Goal: Entertainment & Leisure: Consume media (video, audio)

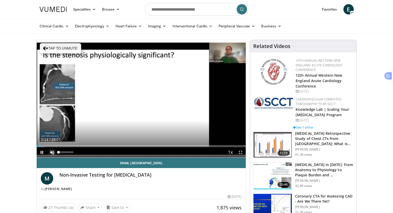
click at [51, 151] on span "Video Player" at bounding box center [52, 152] width 10 height 10
click at [241, 151] on span "Video Player" at bounding box center [240, 152] width 10 height 10
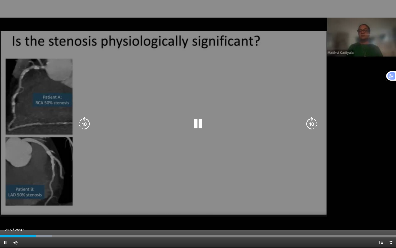
click at [228, 50] on div "10 seconds Tap to unmute" at bounding box center [198, 124] width 396 height 248
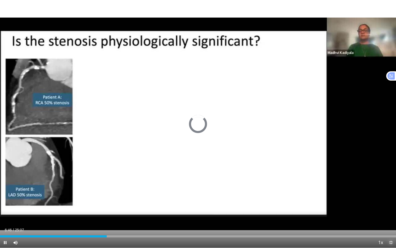
click at [391, 213] on span "Video Player" at bounding box center [391, 242] width 10 height 10
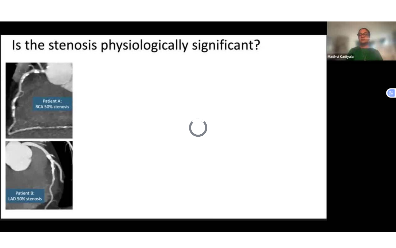
scroll to position [52, 0]
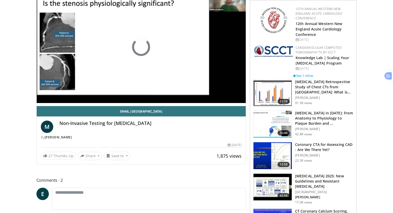
drag, startPoint x: 60, startPoint y: 123, endPoint x: 167, endPoint y: 125, distance: 107.1
click at [167, 125] on h4 "Non-Invasive Testing for [MEDICAL_DATA]" at bounding box center [150, 124] width 182 height 6
copy h4 "Non-Invasive Testing for [MEDICAL_DATA]"
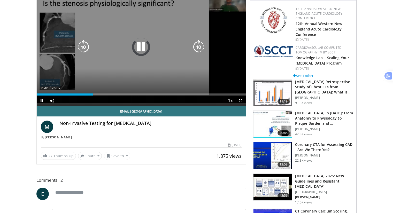
click at [144, 46] on icon "Video Player" at bounding box center [141, 47] width 14 height 14
click at [143, 46] on icon "Video Player" at bounding box center [141, 47] width 14 height 14
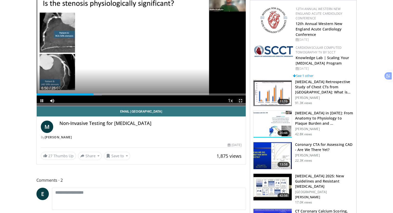
click at [240, 101] on span "Video Player" at bounding box center [240, 101] width 10 height 10
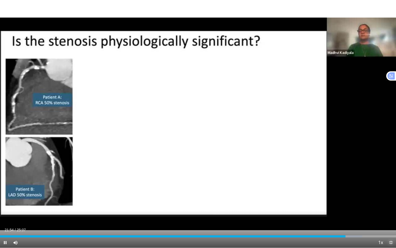
click at [391, 213] on span "Video Player" at bounding box center [391, 242] width 10 height 10
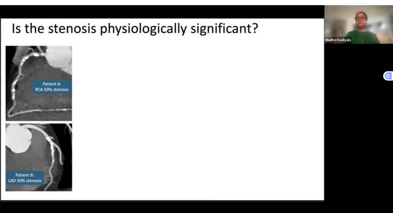
scroll to position [232, 0]
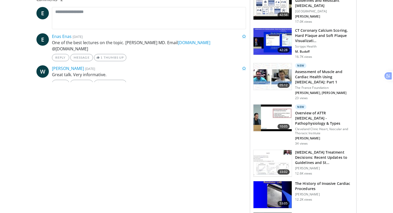
click at [215, 144] on div "**********" at bounding box center [142, 208] width 213 height 803
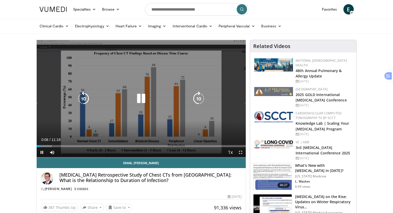
click at [139, 99] on icon "Video Player" at bounding box center [141, 98] width 14 height 14
